Goal: Task Accomplishment & Management: Use online tool/utility

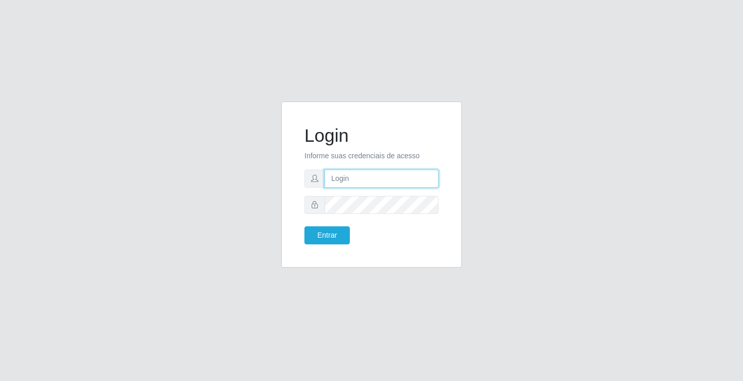
click at [366, 177] on input "text" at bounding box center [382, 179] width 114 height 18
type input "zivaneide@ideal"
click at [305, 227] on button "Entrar" at bounding box center [327, 236] width 45 height 18
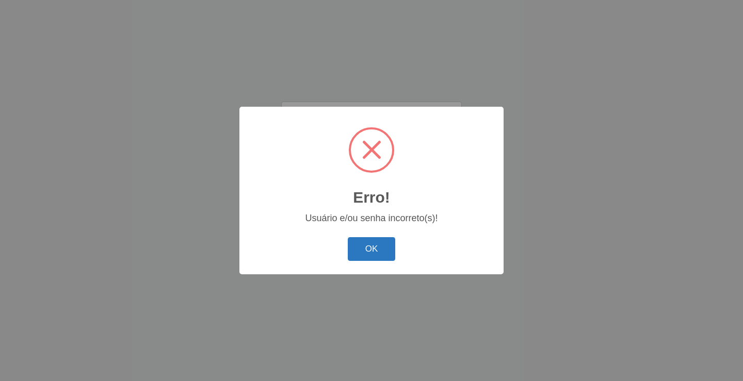
click at [371, 261] on button "OK" at bounding box center [372, 249] width 48 height 24
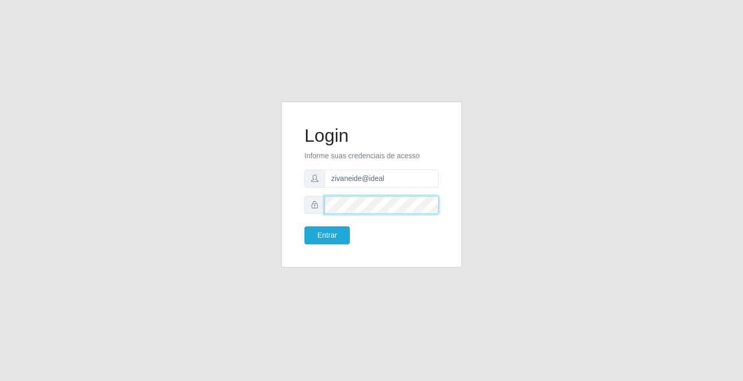
click at [305, 227] on button "Entrar" at bounding box center [327, 236] width 45 height 18
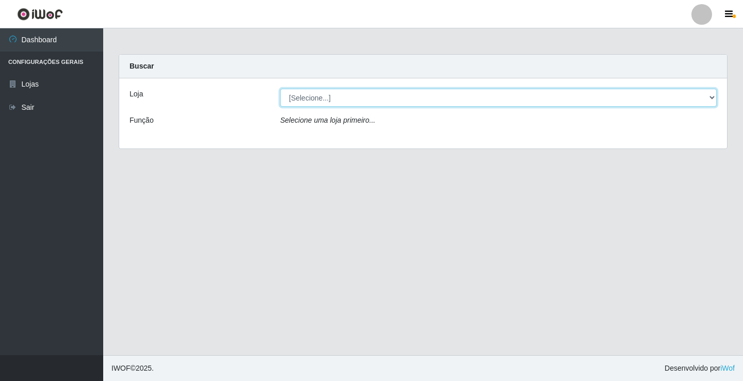
click at [711, 97] on select "[Selecione...] Ideal - Conceição" at bounding box center [498, 98] width 437 height 18
select select "231"
click at [280, 89] on select "[Selecione...] Ideal - Conceição" at bounding box center [498, 98] width 437 height 18
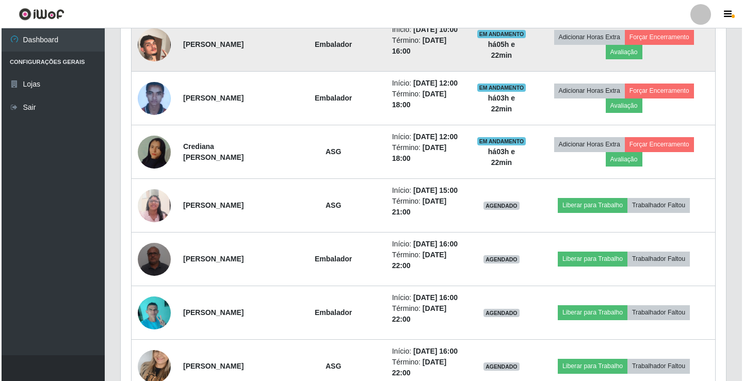
scroll to position [446, 0]
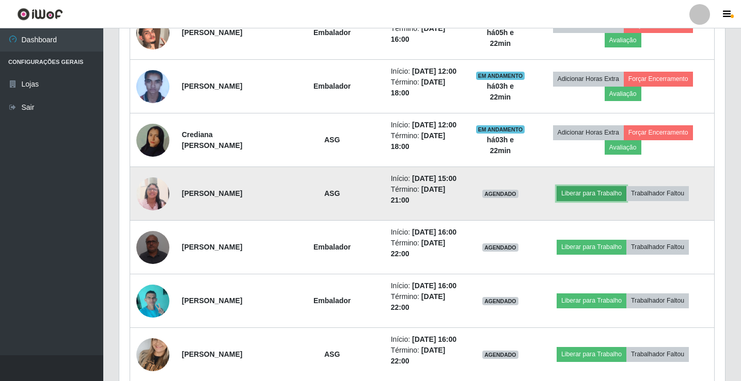
click at [597, 192] on button "Liberar para Trabalho" at bounding box center [591, 193] width 70 height 14
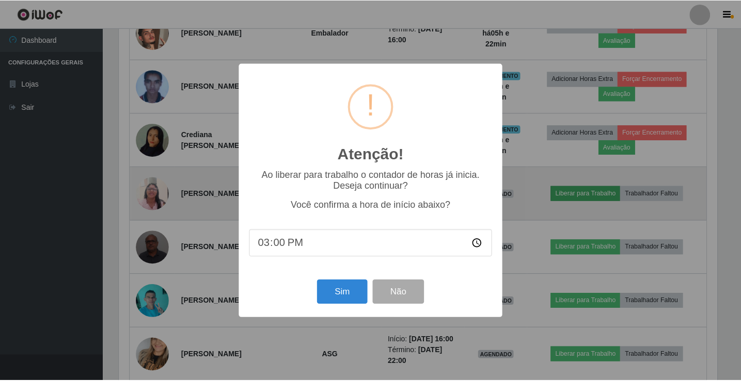
scroll to position [214, 600]
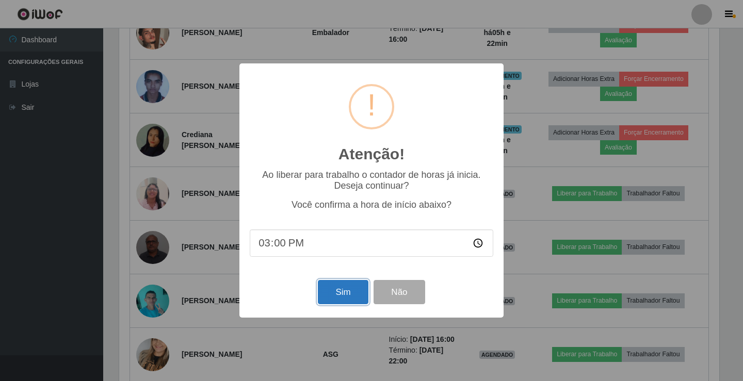
click at [333, 291] on button "Sim" at bounding box center [343, 292] width 50 height 24
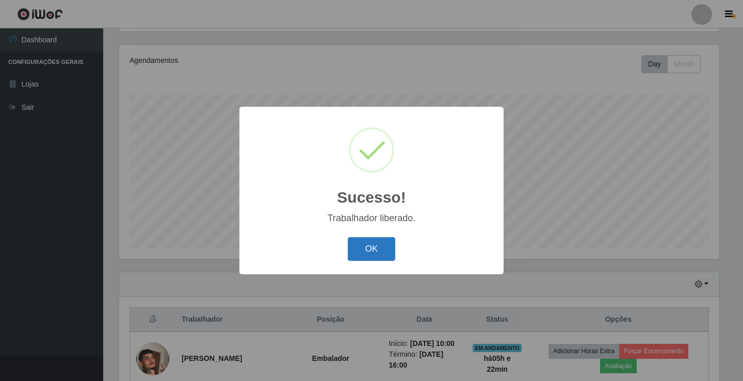
click at [378, 243] on button "OK" at bounding box center [372, 249] width 48 height 24
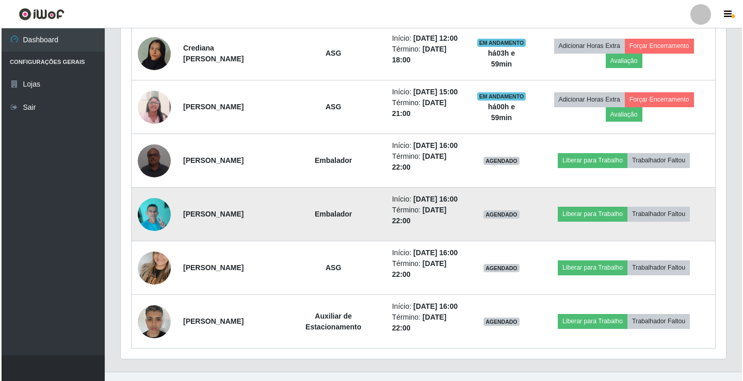
scroll to position [550, 0]
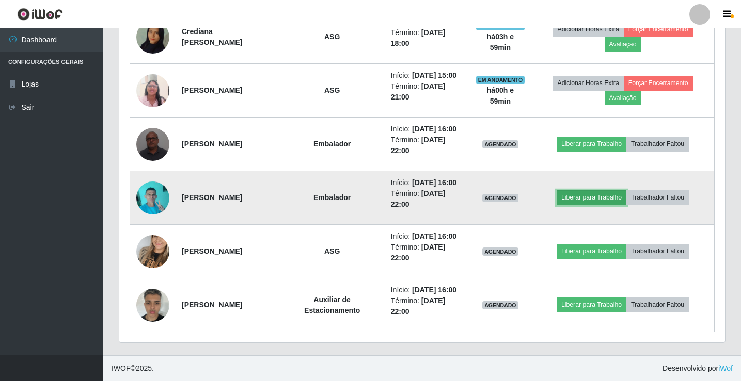
click at [598, 200] on button "Liberar para Trabalho" at bounding box center [591, 197] width 70 height 14
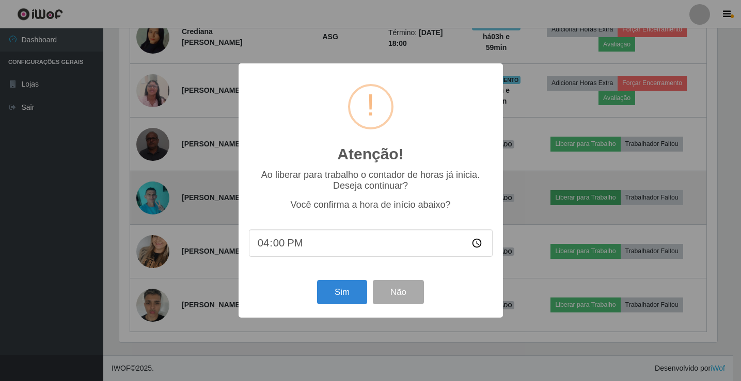
scroll to position [214, 600]
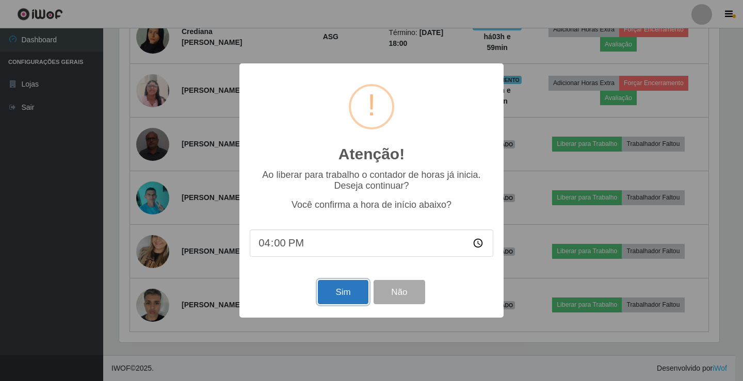
click at [352, 295] on button "Sim" at bounding box center [343, 292] width 50 height 24
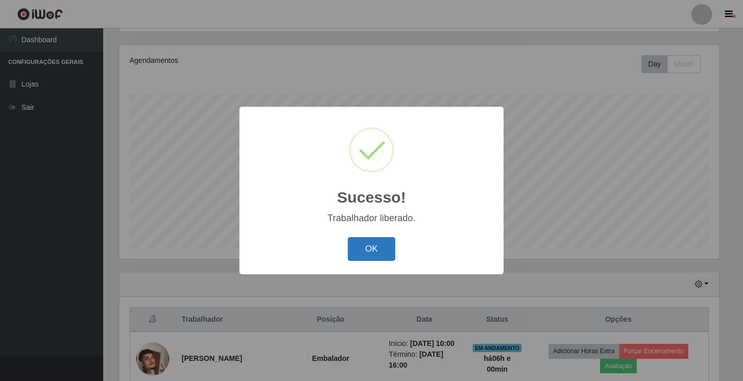
click at [360, 246] on button "OK" at bounding box center [372, 249] width 48 height 24
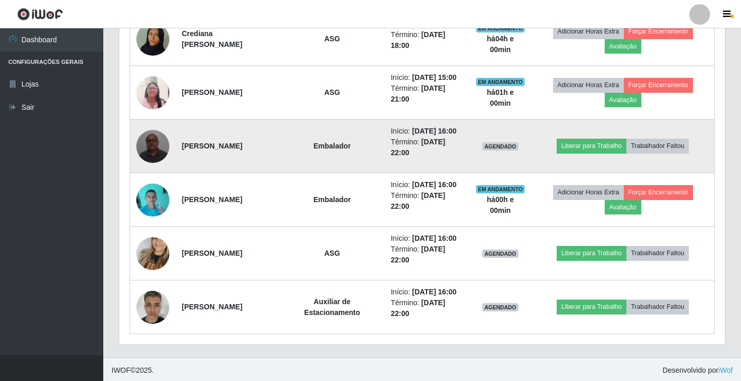
scroll to position [550, 0]
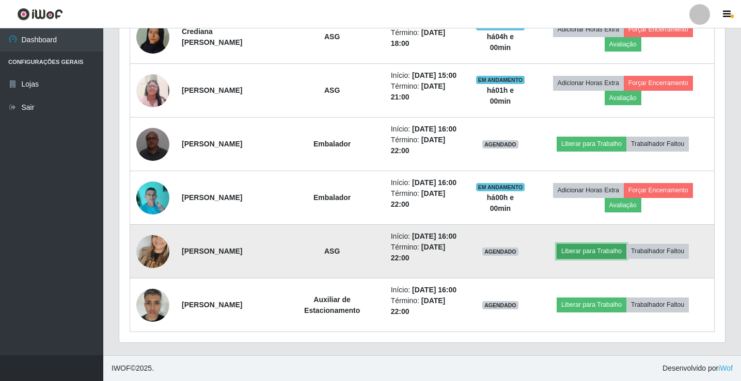
click at [593, 248] on button "Liberar para Trabalho" at bounding box center [591, 251] width 70 height 14
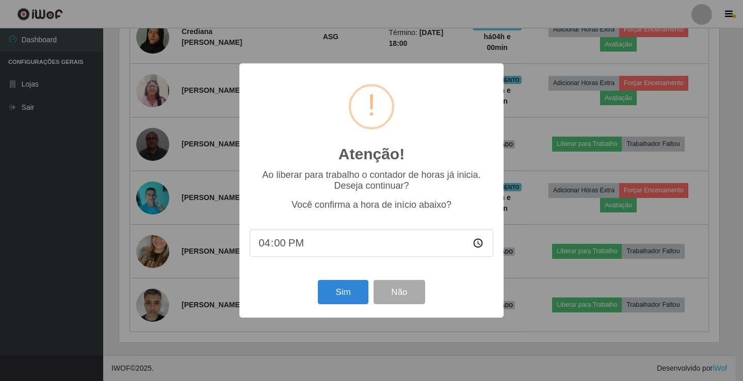
click at [167, 230] on div "Atenção! × Ao liberar para trabalho o contador de horas já inicia. Deseja conti…" at bounding box center [371, 190] width 743 height 381
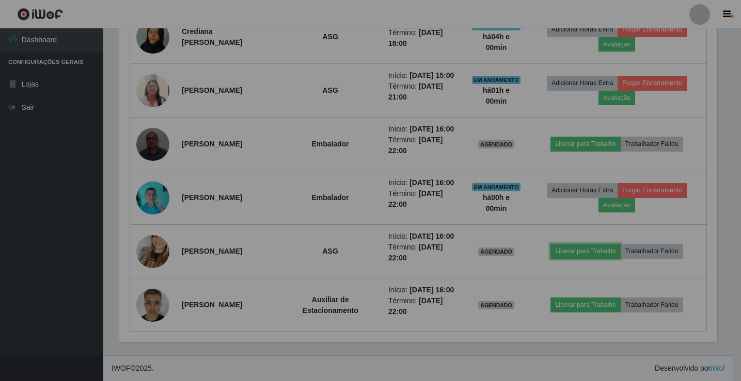
scroll to position [214, 605]
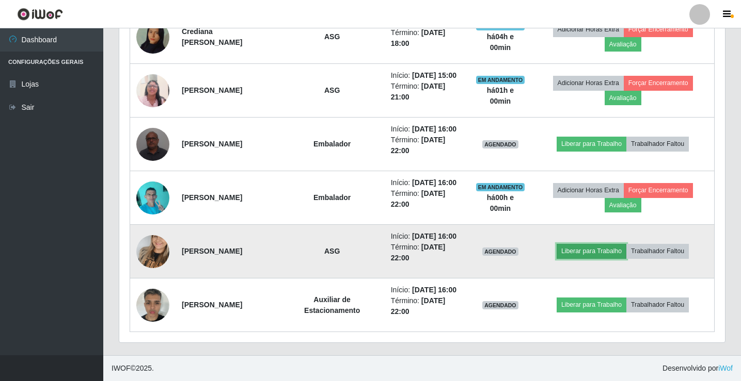
click at [577, 247] on button "Liberar para Trabalho" at bounding box center [591, 251] width 70 height 14
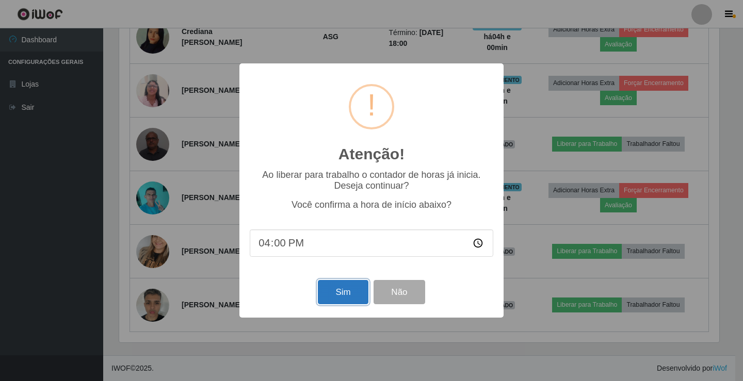
click at [350, 291] on button "Sim" at bounding box center [343, 292] width 50 height 24
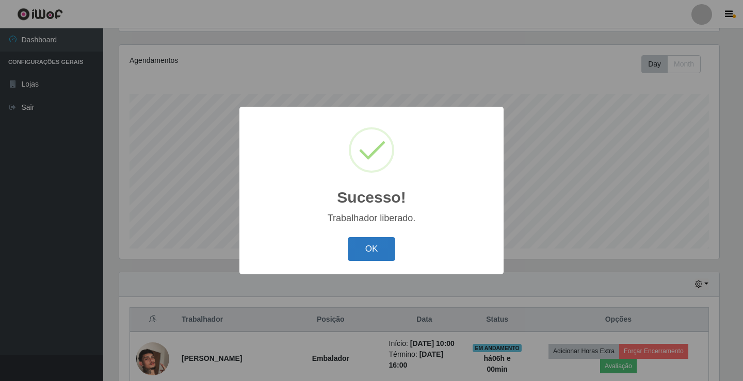
click at [385, 245] on button "OK" at bounding box center [372, 249] width 48 height 24
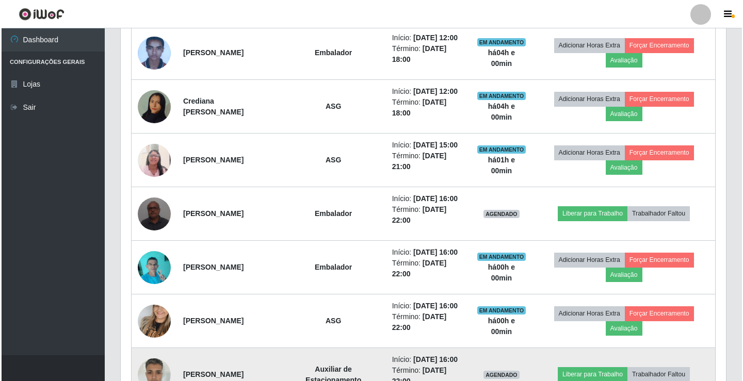
scroll to position [0, 0]
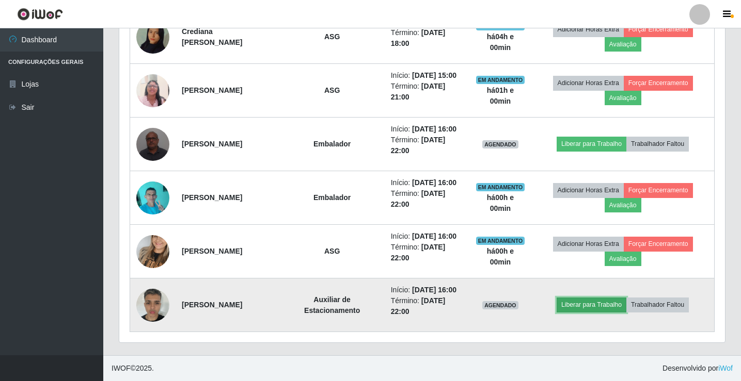
click at [598, 310] on button "Liberar para Trabalho" at bounding box center [591, 305] width 70 height 14
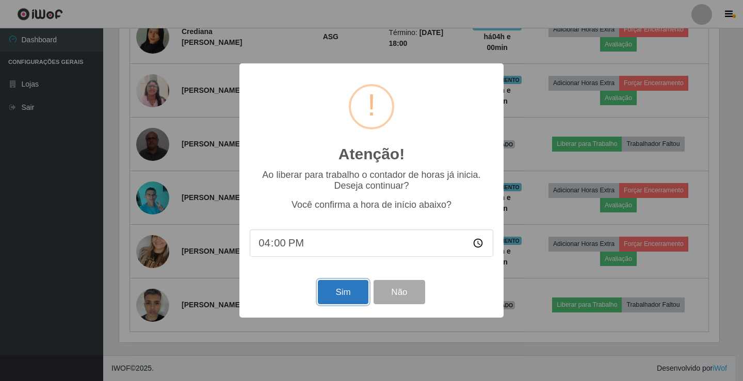
click at [354, 296] on button "Sim" at bounding box center [343, 292] width 50 height 24
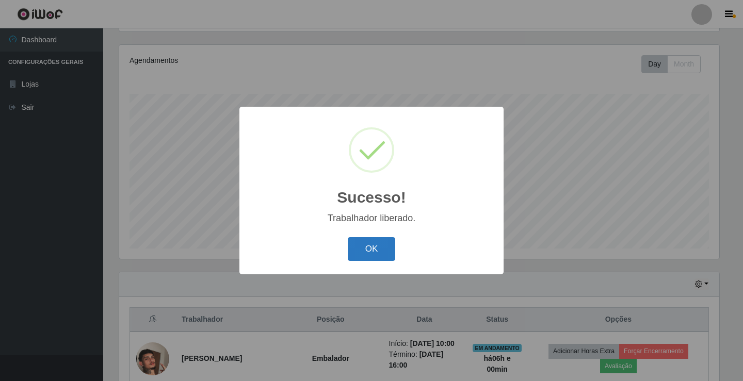
click at [364, 249] on button "OK" at bounding box center [372, 249] width 48 height 24
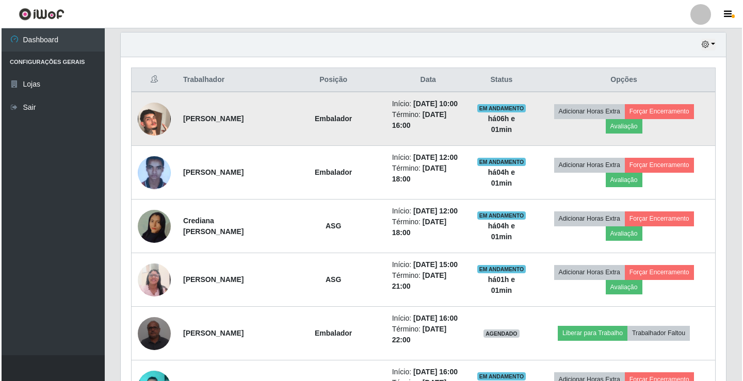
scroll to position [378, 0]
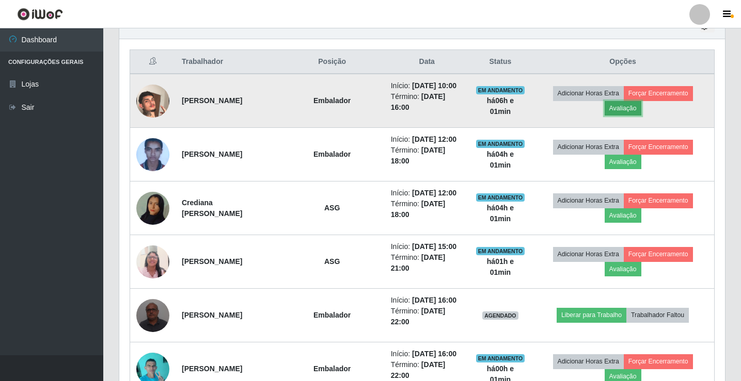
click at [641, 110] on button "Avaliação" at bounding box center [622, 108] width 37 height 14
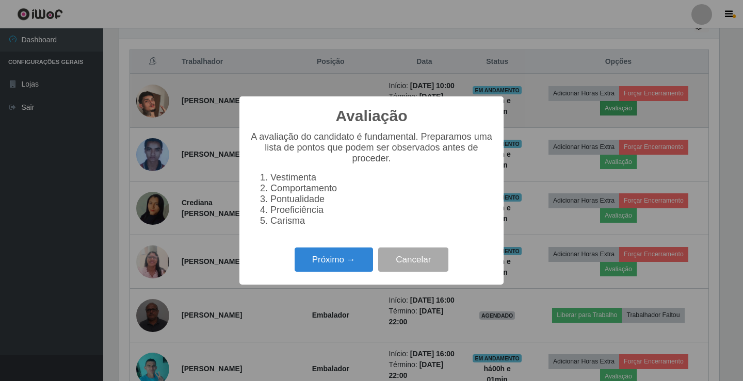
scroll to position [214, 600]
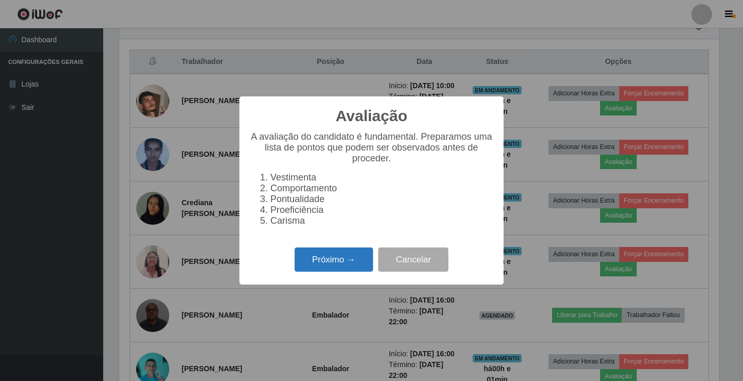
click at [334, 266] on button "Próximo →" at bounding box center [334, 260] width 78 height 24
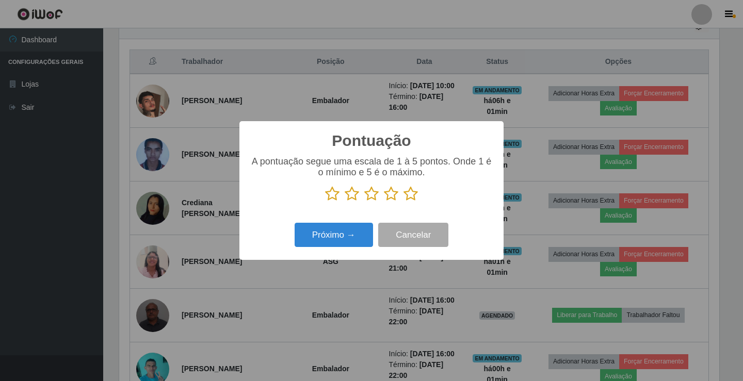
scroll to position [515913, 515527]
click at [390, 193] on icon at bounding box center [391, 193] width 14 height 15
click at [384, 202] on input "radio" at bounding box center [384, 202] width 0 height 0
click at [332, 232] on button "Próximo →" at bounding box center [334, 235] width 78 height 24
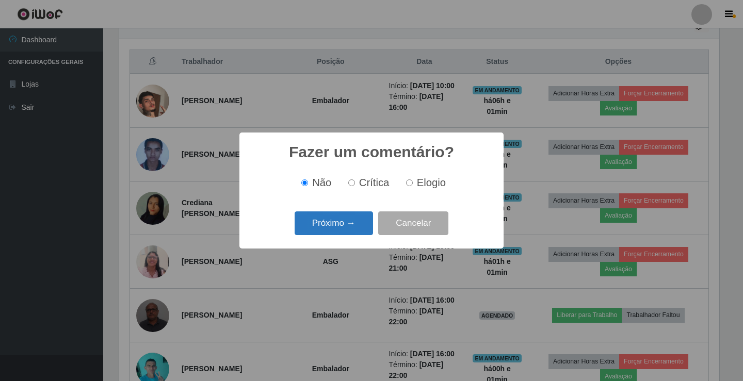
click at [354, 218] on button "Próximo →" at bounding box center [334, 224] width 78 height 24
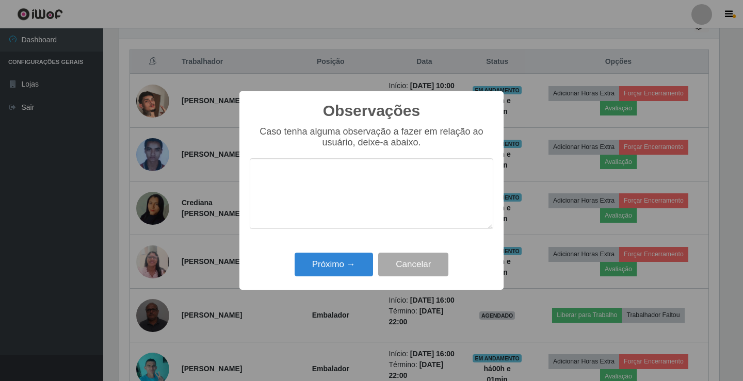
click at [354, 196] on textarea at bounding box center [372, 193] width 244 height 71
type textarea "ativo"
click at [352, 267] on button "Próximo →" at bounding box center [334, 265] width 78 height 24
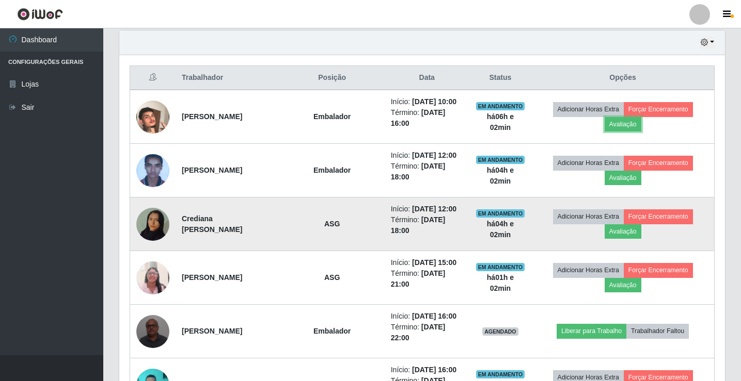
scroll to position [223, 0]
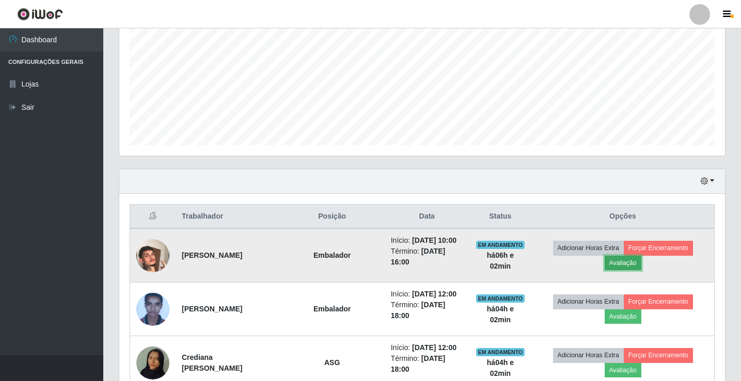
click at [629, 262] on button "Avaliação" at bounding box center [622, 263] width 37 height 14
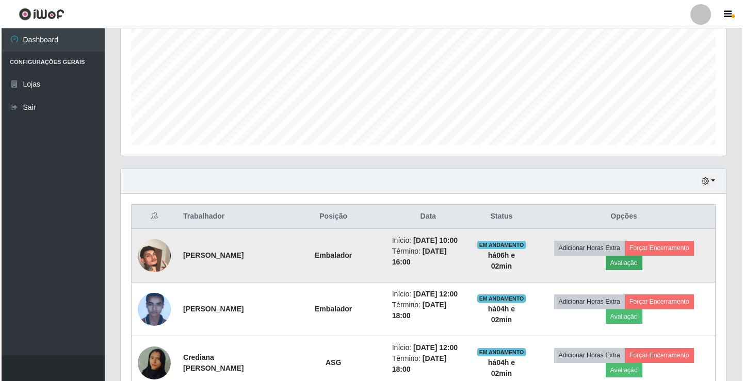
scroll to position [214, 600]
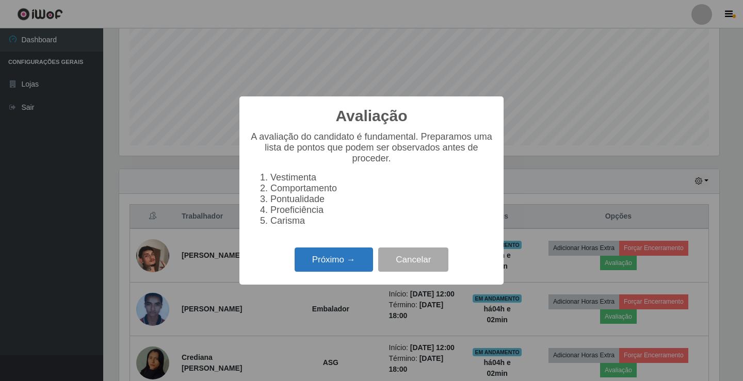
click at [356, 272] on button "Próximo →" at bounding box center [334, 260] width 78 height 24
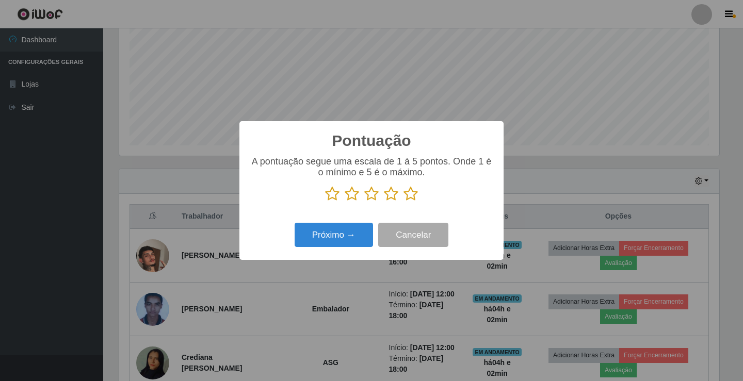
scroll to position [515913, 515527]
click at [394, 197] on icon at bounding box center [391, 193] width 14 height 15
click at [384, 202] on input "radio" at bounding box center [384, 202] width 0 height 0
click at [339, 237] on button "Próximo →" at bounding box center [334, 235] width 78 height 24
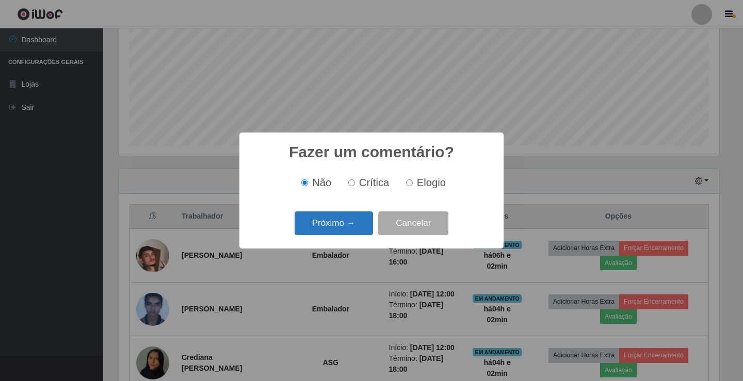
click at [359, 225] on button "Próximo →" at bounding box center [334, 224] width 78 height 24
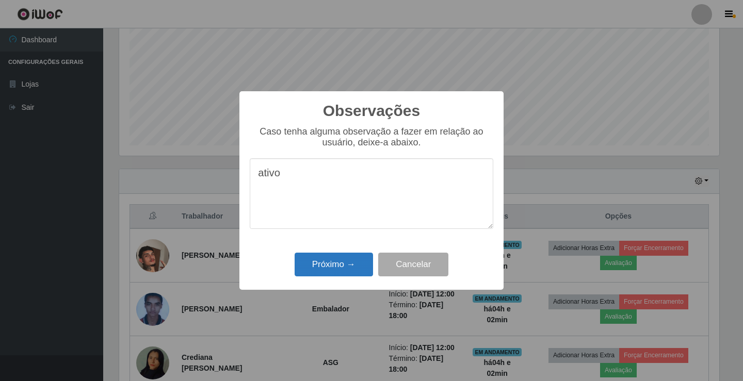
type textarea "ativo"
click at [354, 263] on button "Próximo →" at bounding box center [334, 265] width 78 height 24
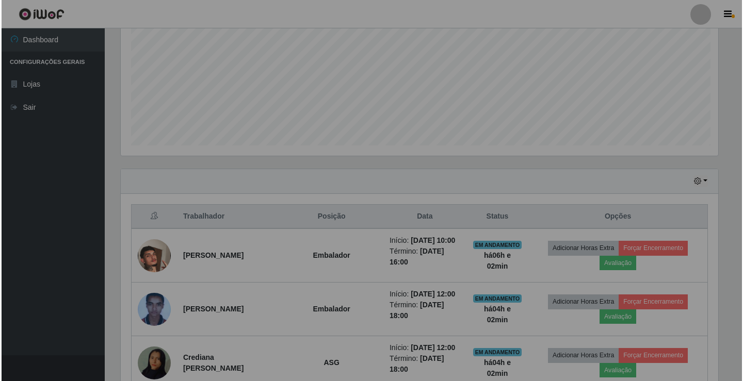
scroll to position [214, 605]
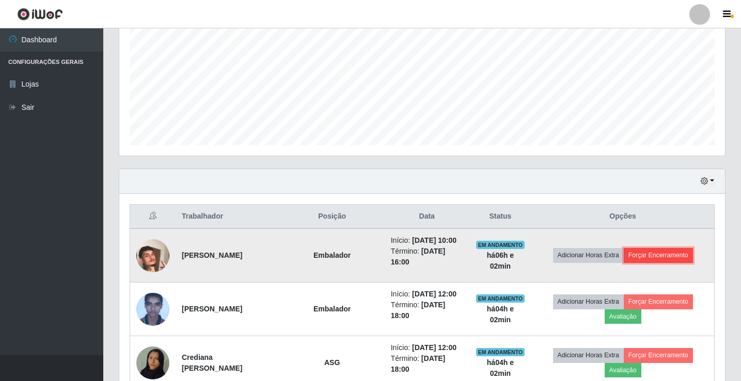
click at [644, 254] on button "Forçar Encerramento" at bounding box center [657, 255] width 69 height 14
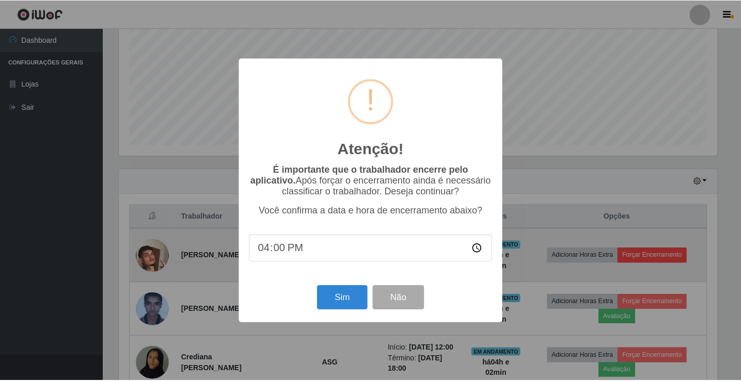
scroll to position [214, 600]
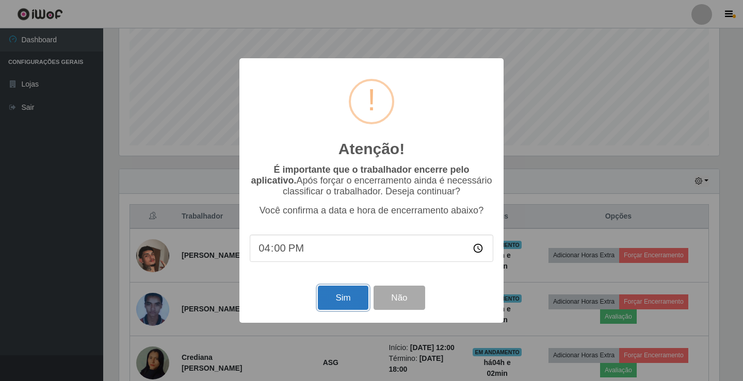
click at [343, 297] on button "Sim" at bounding box center [343, 298] width 50 height 24
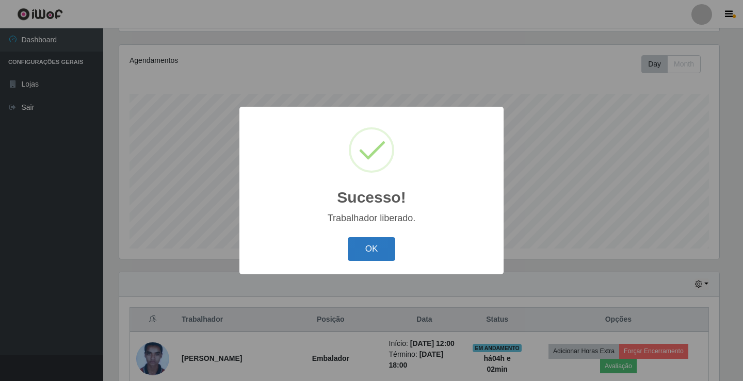
click at [379, 253] on button "OK" at bounding box center [372, 249] width 48 height 24
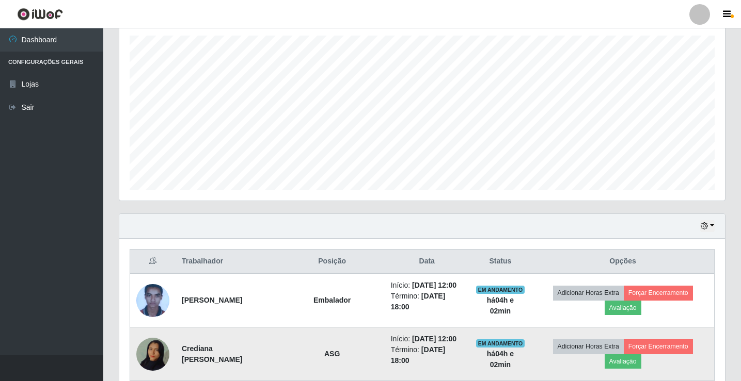
scroll to position [327, 0]
